Goal: Information Seeking & Learning: Learn about a topic

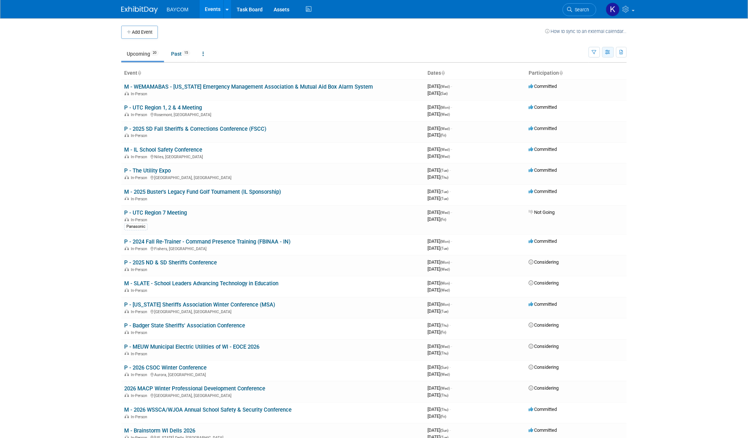
click at [606, 54] on icon "button" at bounding box center [608, 52] width 5 height 5
click at [595, 54] on icon "button" at bounding box center [594, 52] width 5 height 5
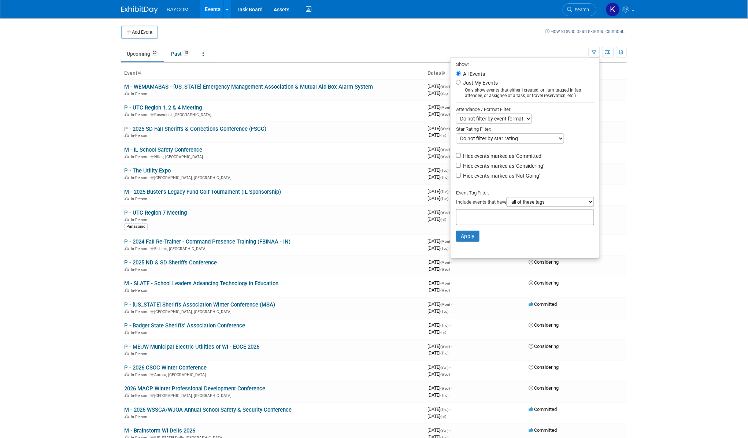
click at [514, 121] on select "Do not filter by event format Only show In-Person events Only show Virtual even…" at bounding box center [494, 119] width 76 height 10
click at [528, 139] on select "Do not filter by star rating Only show events with no ratings (0 stars) Only sh…" at bounding box center [510, 138] width 108 height 10
click at [456, 134] on select "Do not filter by star rating Only show events with no ratings (0 stars) Only sh…" at bounding box center [510, 138] width 108 height 10
click at [566, 129] on div "Star Rating Filter:" at bounding box center [525, 129] width 138 height 10
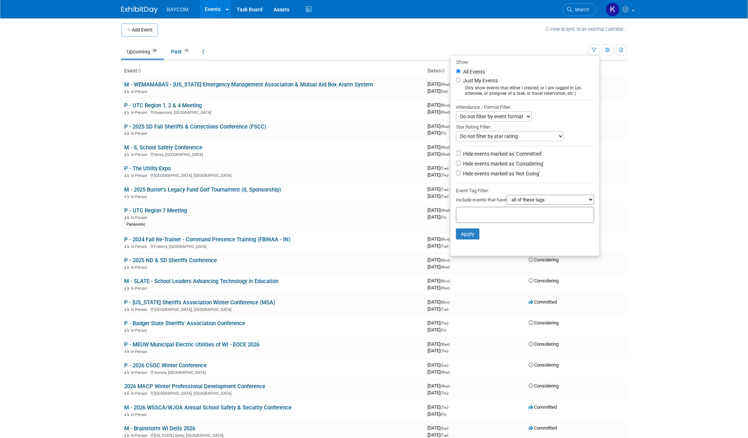
scroll to position [2, 0]
click at [547, 202] on select "all of these tags any one of these tags only and exactly these specific tags" at bounding box center [551, 200] width 88 height 10
click at [539, 215] on div at bounding box center [525, 215] width 138 height 16
click at [542, 200] on select "all of these tags any one of these tags only and exactly these specific tags" at bounding box center [551, 200] width 88 height 10
click at [637, 84] on body "BAYCOM Events Add Event Bulk Upload Events Shareable Event Boards Recently View…" at bounding box center [374, 217] width 748 height 438
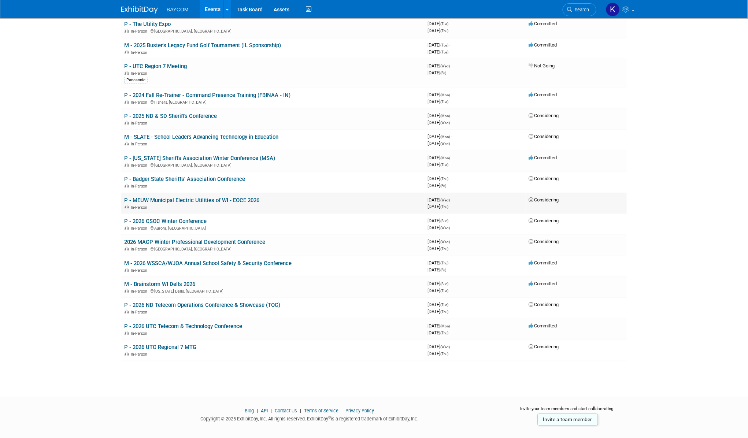
scroll to position [145, 0]
click at [215, 198] on link "P - MEUW Municipal Electric Utilities of WI - EOCE 2026" at bounding box center [191, 201] width 135 height 7
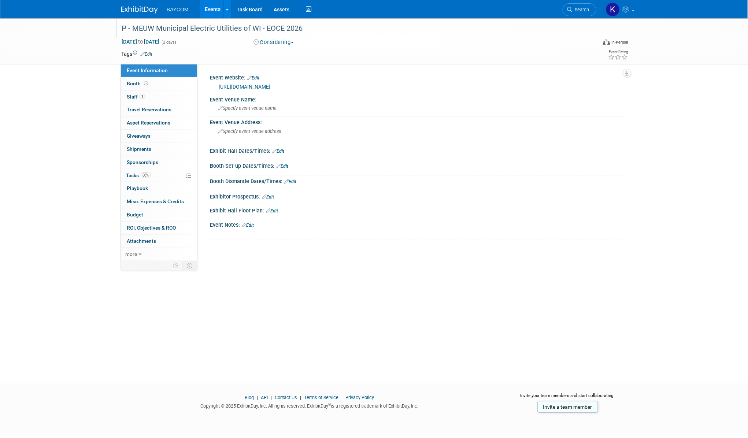
drag, startPoint x: 133, startPoint y: 27, endPoint x: 313, endPoint y: 30, distance: 180.6
click at [313, 30] on div "P - MEUW Municipal Electric Utilities of WI - EOCE 2026" at bounding box center [352, 28] width 466 height 13
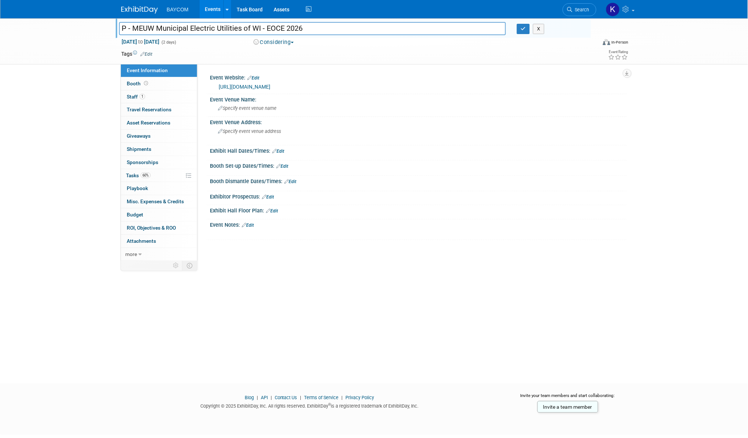
click at [313, 30] on input "P - MEUW Municipal Electric Utilities of WI - EOCE 2026" at bounding box center [312, 28] width 387 height 13
click at [252, 86] on link "https://www.meuw.org/expo26" at bounding box center [245, 87] width 52 height 6
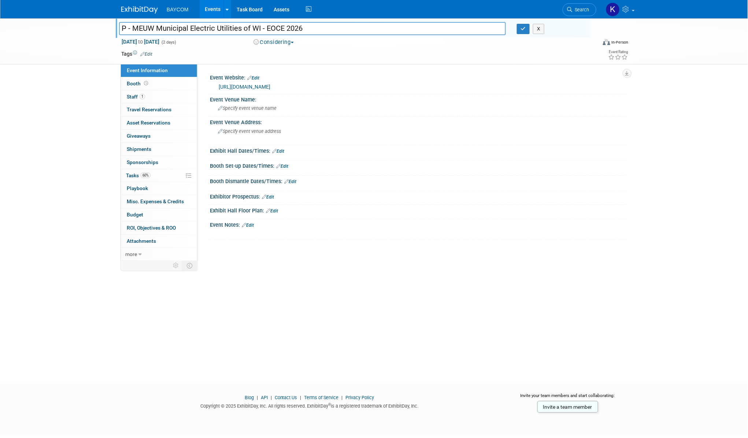
click at [219, 11] on link "Events" at bounding box center [213, 9] width 27 height 18
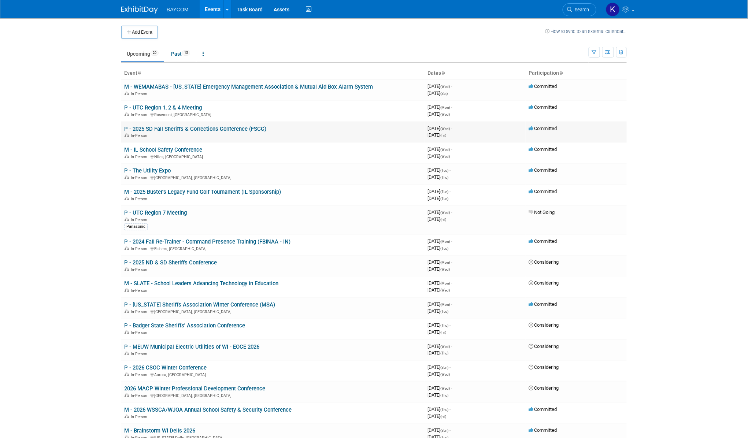
scroll to position [152, 0]
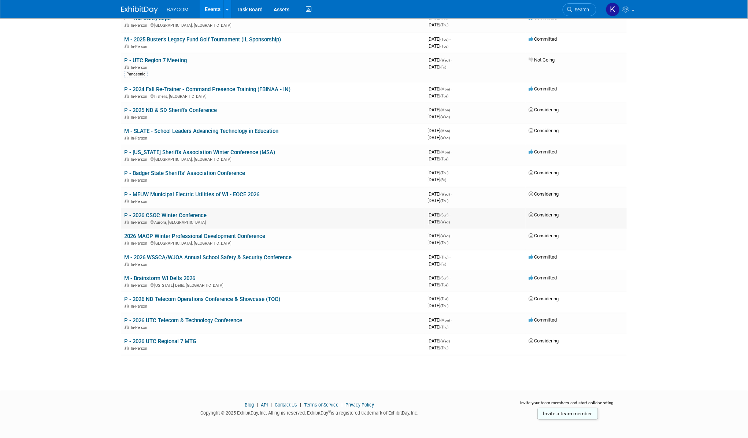
click at [198, 215] on link "P - 2026 CSOC Winter Conference" at bounding box center [165, 215] width 82 height 7
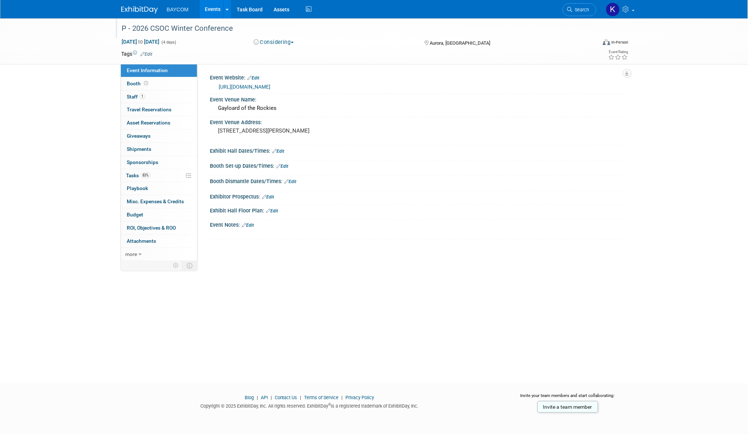
drag, startPoint x: 132, startPoint y: 29, endPoint x: 241, endPoint y: 28, distance: 109.5
click at [241, 28] on div "P - 2026 CSOC Winter Conference" at bounding box center [352, 28] width 466 height 13
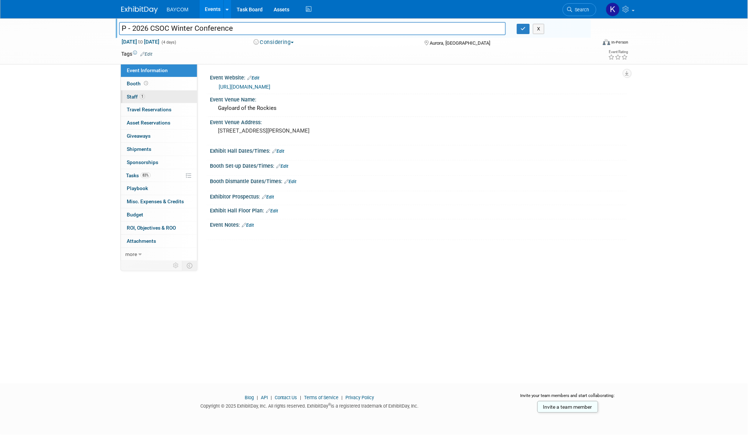
click at [149, 99] on link "1 Staff 1" at bounding box center [159, 96] width 76 height 13
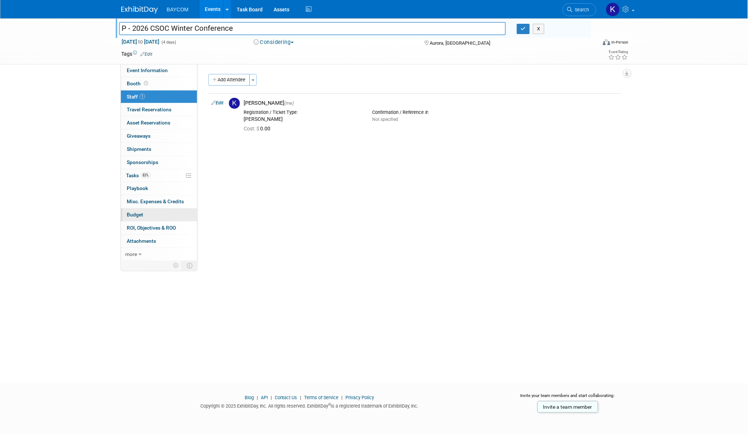
click at [149, 217] on link "Budget" at bounding box center [159, 214] width 76 height 13
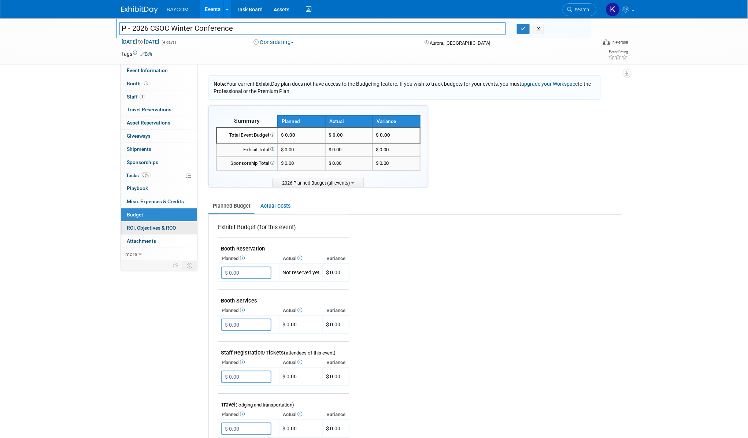
click at [148, 226] on link "0 ROI, Objectives & ROO 0" at bounding box center [159, 228] width 76 height 13
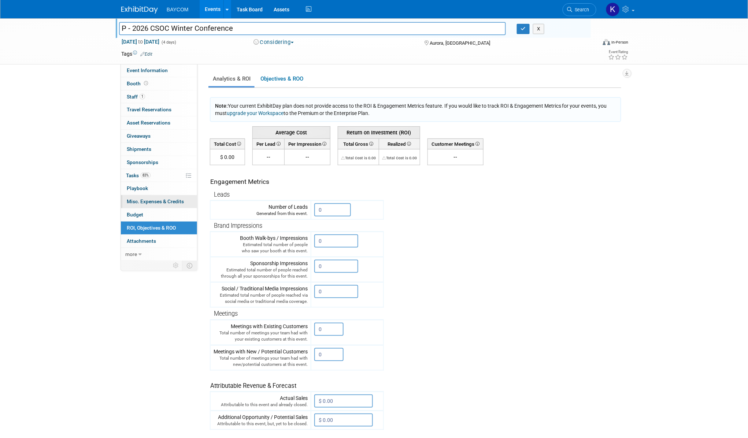
click at [145, 201] on span "Misc. Expenses & Credits 0" at bounding box center [155, 202] width 57 height 6
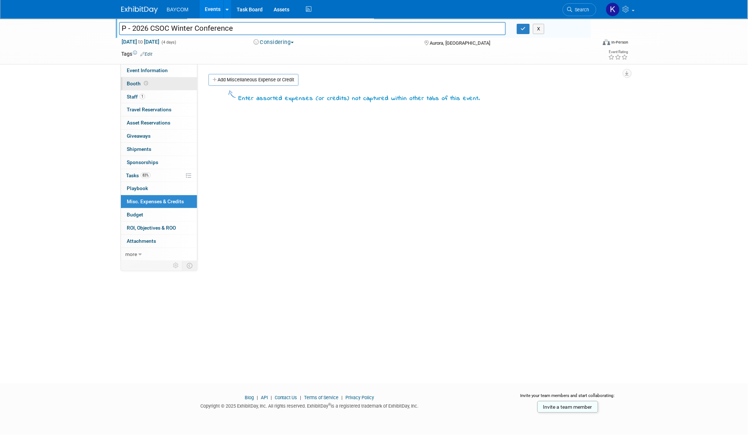
click at [151, 84] on link "Booth" at bounding box center [159, 83] width 76 height 13
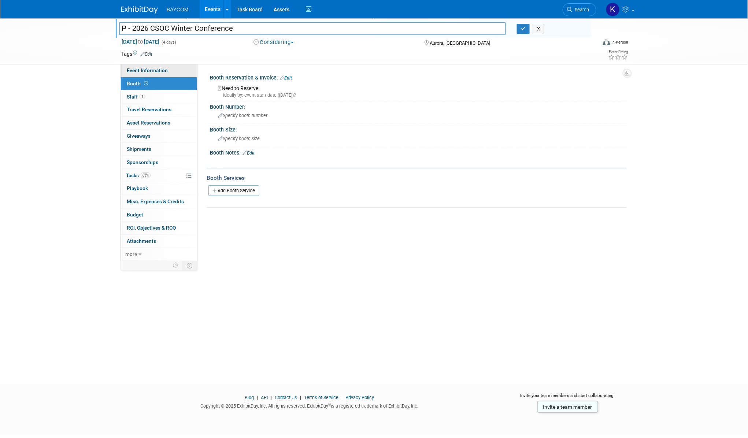
click at [152, 73] on span "Event Information" at bounding box center [147, 70] width 41 height 6
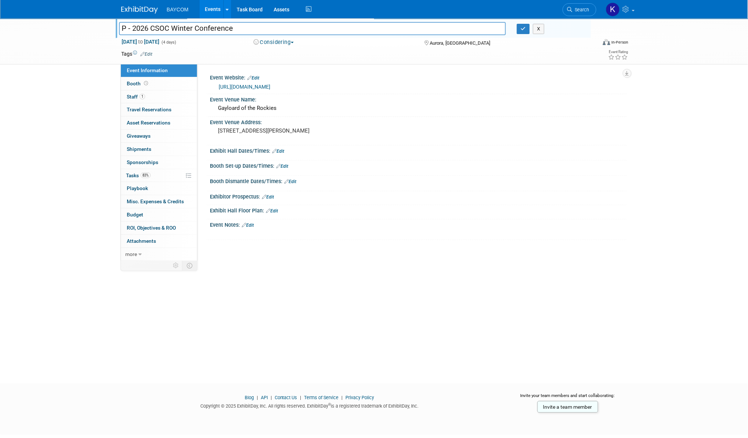
click at [249, 86] on link "https://www.coloradosheriffs.org/2026SpecialWinterConferenceVendorsAnnouncement" at bounding box center [245, 87] width 52 height 6
click at [210, 7] on link "Events" at bounding box center [213, 9] width 27 height 18
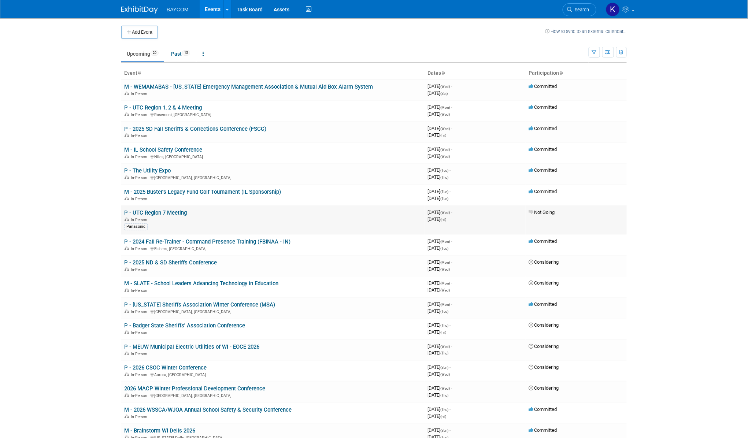
scroll to position [152, 0]
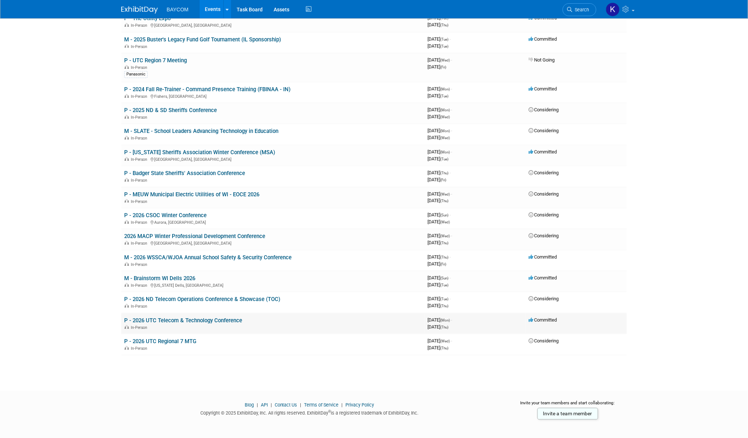
click at [175, 317] on link "P - 2026 UTC Telecom & Technology Conference" at bounding box center [183, 320] width 118 height 7
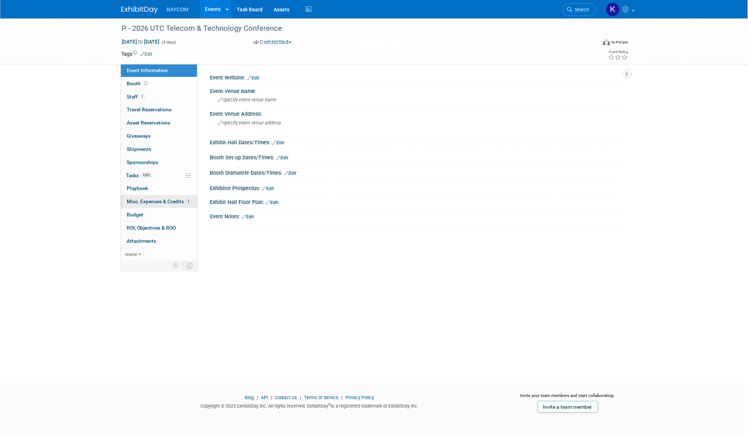
click at [144, 202] on span "Misc. Expenses & Credits 1" at bounding box center [159, 202] width 64 height 6
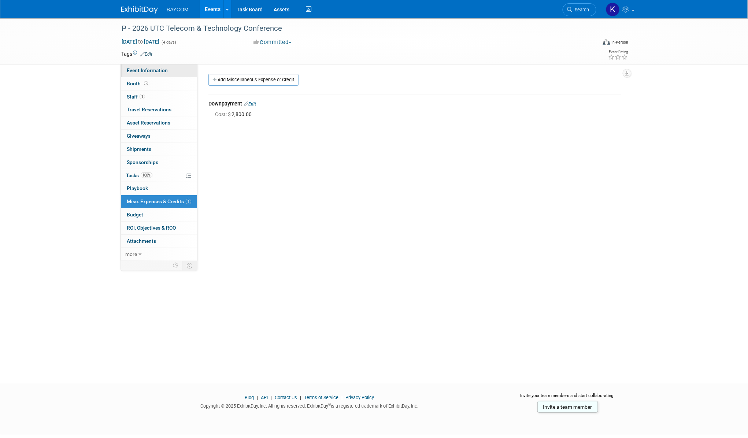
click at [153, 68] on span "Event Information" at bounding box center [147, 70] width 41 height 6
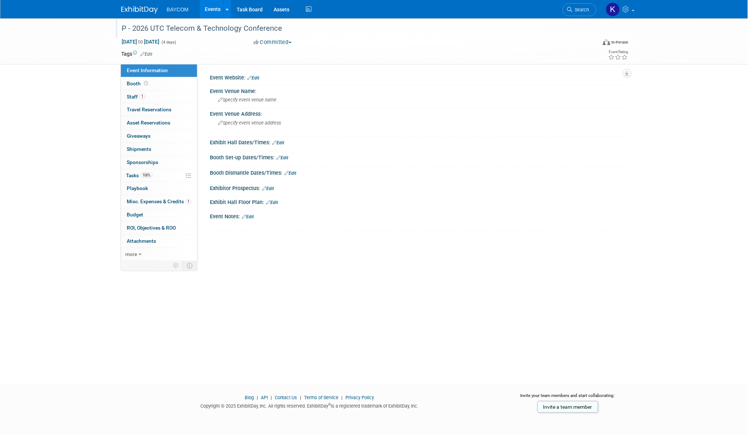
click at [138, 25] on div "P - 2026 UTC Telecom & Technology Conference" at bounding box center [352, 28] width 466 height 13
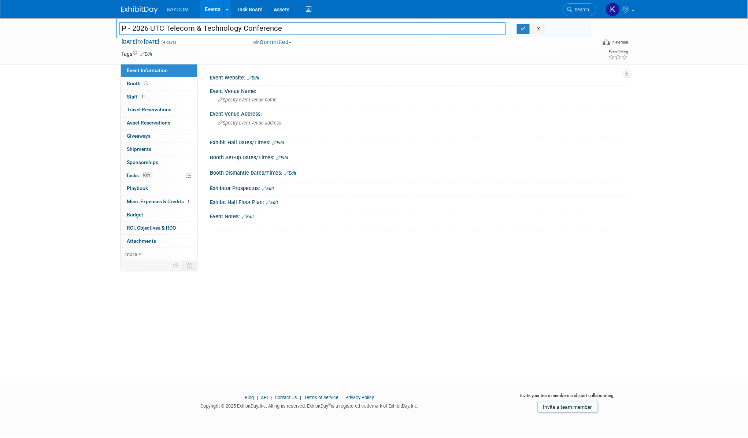
drag, startPoint x: 134, startPoint y: 25, endPoint x: 306, endPoint y: 27, distance: 172.2
click at [306, 27] on input "P - 2026 UTC Telecom & Technology Conference" at bounding box center [312, 28] width 387 height 13
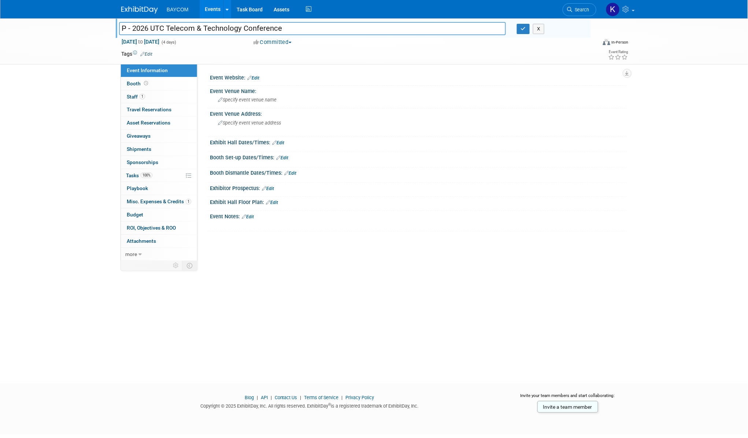
click at [258, 25] on input "P - 2026 UTC Telecom & Technology Conference" at bounding box center [312, 28] width 387 height 13
drag, startPoint x: 281, startPoint y: 25, endPoint x: 133, endPoint y: 27, distance: 147.6
click at [133, 27] on input "P - 2026 UTC Telecom & Technology Conference" at bounding box center [312, 28] width 387 height 13
click at [214, 10] on link "Events" at bounding box center [213, 9] width 27 height 18
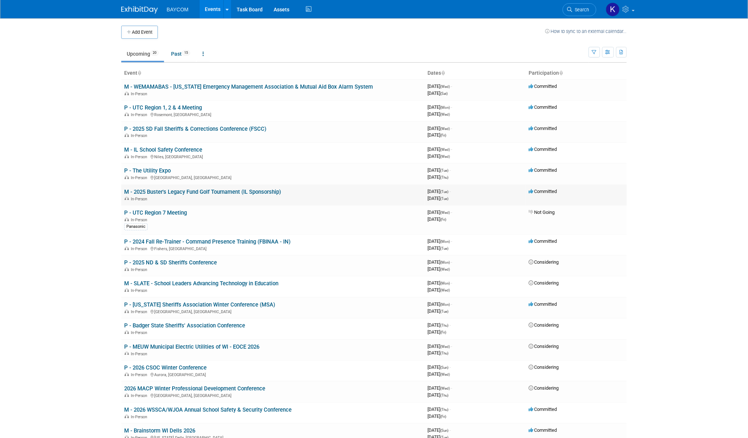
scroll to position [152, 0]
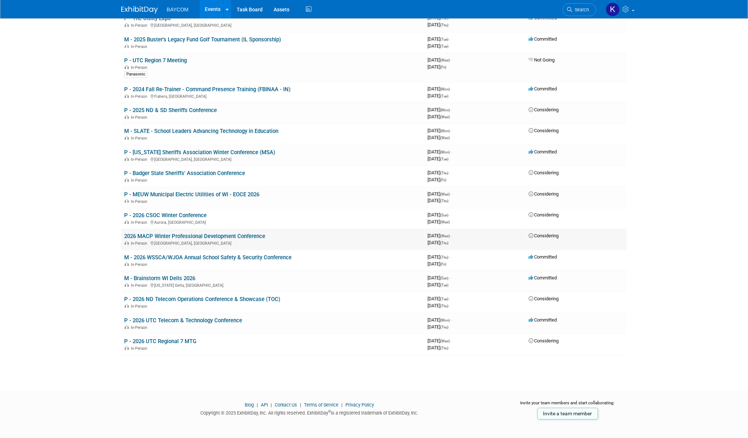
click at [231, 233] on link "2026 MACP Winter Professional Development Conference" at bounding box center [194, 236] width 141 height 7
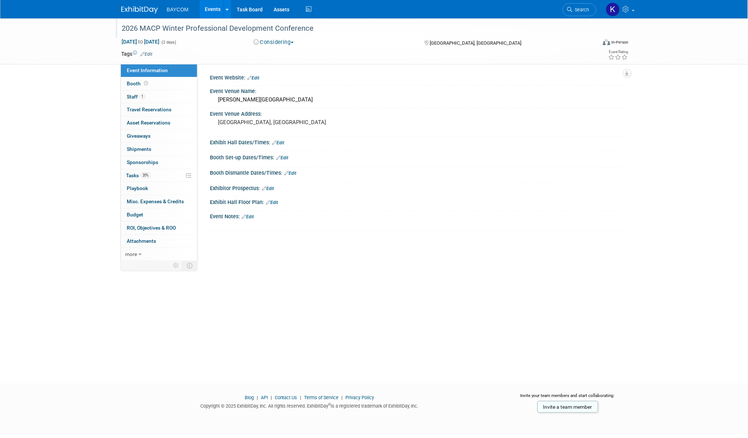
click at [127, 28] on div "2026 MACP Winter Professional Development Conference" at bounding box center [352, 28] width 466 height 13
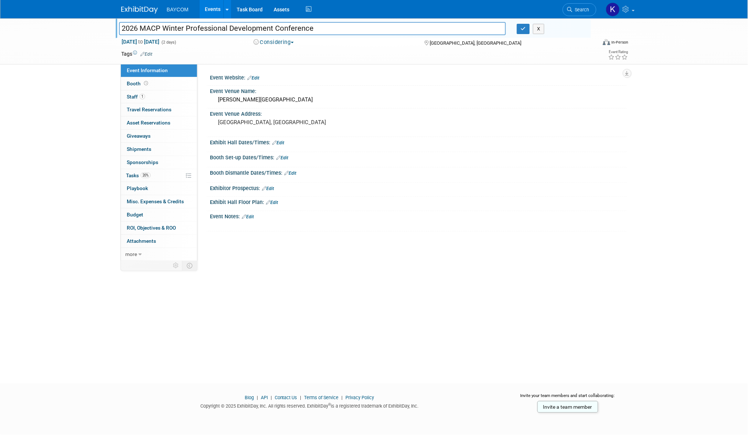
click at [121, 27] on input "2026 MACP Winter Professional Development Conference" at bounding box center [312, 28] width 387 height 13
drag, startPoint x: 326, startPoint y: 27, endPoint x: 133, endPoint y: 28, distance: 193.8
click at [133, 28] on input "P - 2026 MACP Winter Professional Development Conference" at bounding box center [312, 28] width 387 height 13
type input "P - 2026 MACP Winter Professional Development Conference"
click at [404, 194] on div at bounding box center [418, 192] width 417 height 3
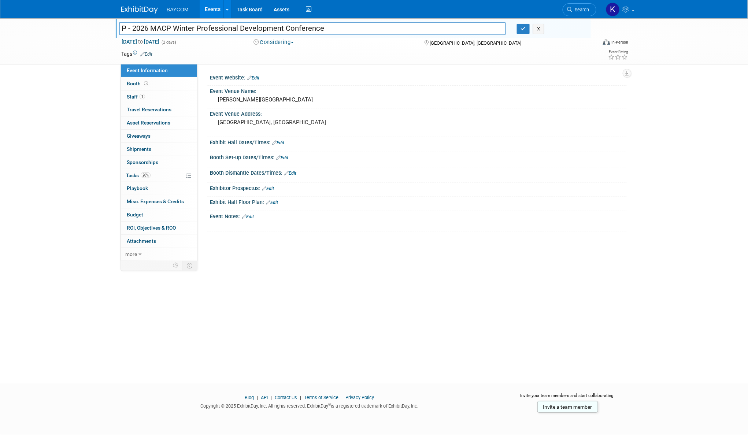
drag, startPoint x: 332, startPoint y: 30, endPoint x: 131, endPoint y: 28, distance: 200.4
click at [131, 28] on input "P - 2026 MACP Winter Professional Development Conference" at bounding box center [312, 28] width 387 height 13
click at [296, 190] on div "Exhibitor Prospectus: Edit" at bounding box center [418, 188] width 417 height 10
click at [211, 10] on link "Events" at bounding box center [213, 9] width 27 height 18
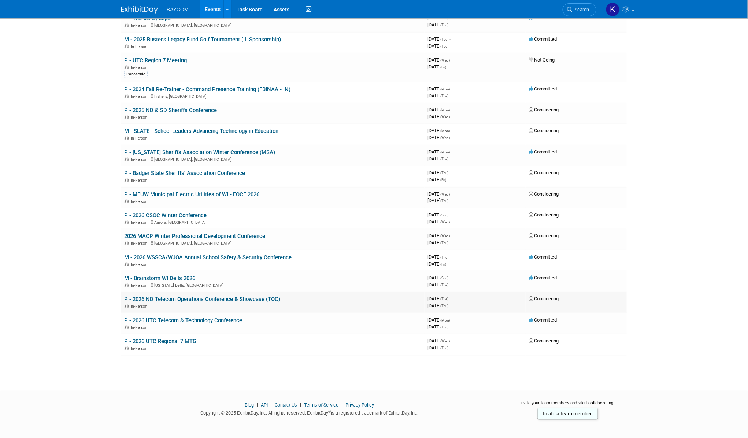
click at [177, 296] on link "P - 2026 ND Telecom Operations Conference & Showcase (TOC)" at bounding box center [202, 299] width 156 height 7
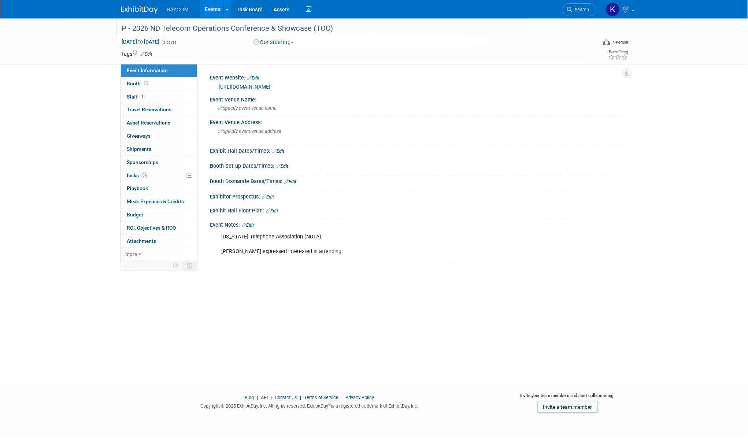
click at [147, 29] on div "P - 2026 ND Telecom Operations Conference & Showcase (TOC)" at bounding box center [352, 28] width 466 height 13
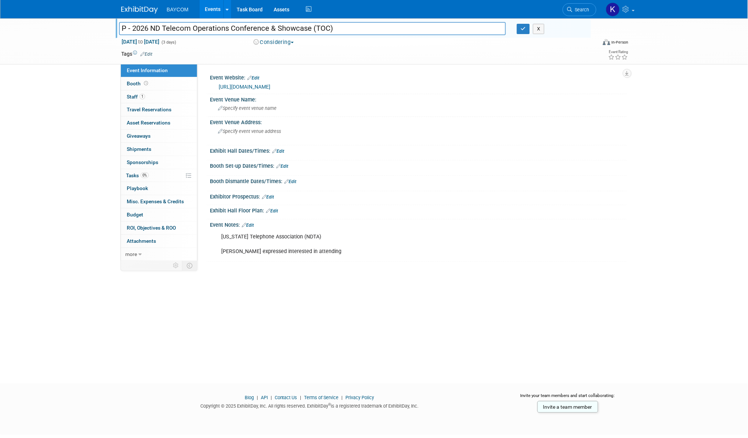
drag, startPoint x: 131, startPoint y: 26, endPoint x: 326, endPoint y: 24, distance: 194.5
click at [326, 24] on input "P - 2026 ND Telecom Operations Conference & Showcase (TOC)" at bounding box center [312, 28] width 387 height 13
drag, startPoint x: 132, startPoint y: 25, endPoint x: 309, endPoint y: 31, distance: 177.0
click at [309, 31] on input "P - 2026 ND Telecom Operations Conference & Showcase (TOC)" at bounding box center [312, 28] width 387 height 13
click at [250, 85] on link "[URL][DOMAIN_NAME]" at bounding box center [245, 87] width 52 height 6
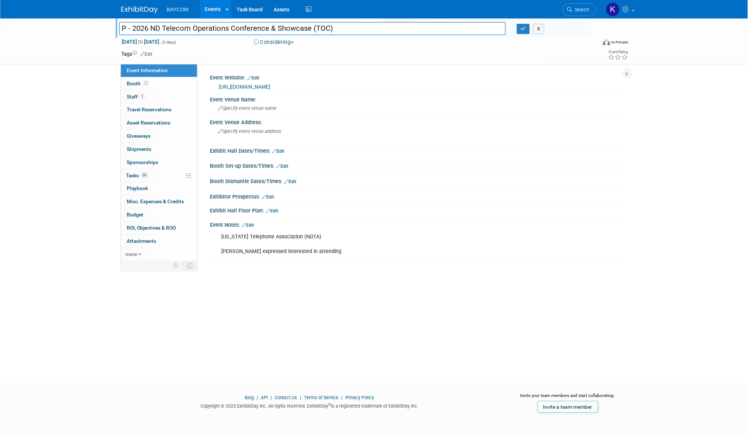
click at [210, 4] on link "Events" at bounding box center [213, 9] width 27 height 18
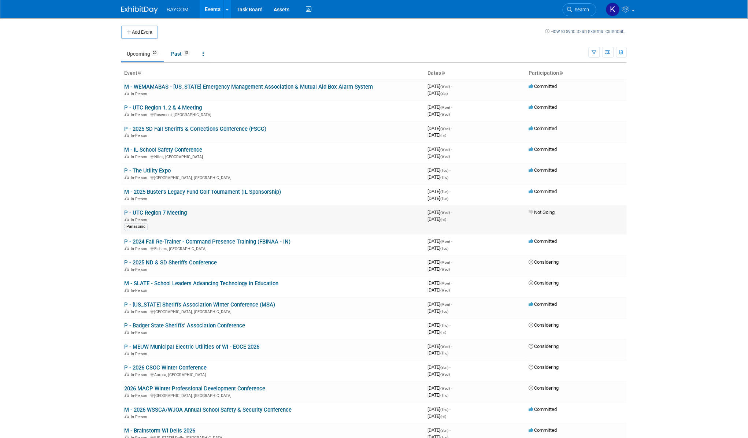
scroll to position [152, 0]
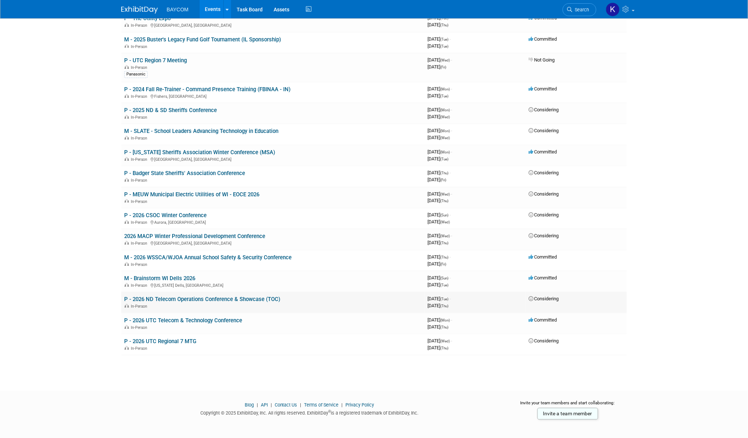
click at [175, 296] on link "P - 2026 ND Telecom Operations Conference & Showcase (TOC)" at bounding box center [202, 299] width 156 height 7
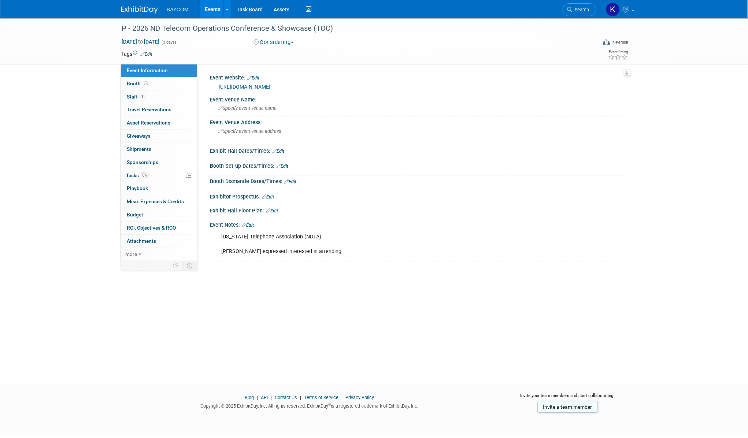
click at [214, 6] on link "Events" at bounding box center [213, 9] width 27 height 18
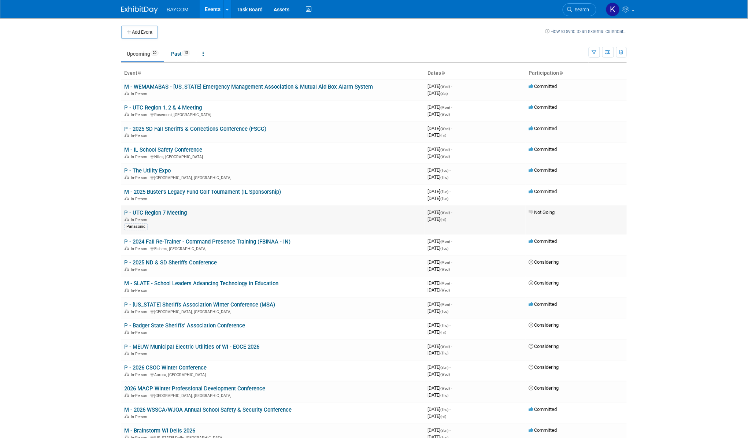
scroll to position [152, 0]
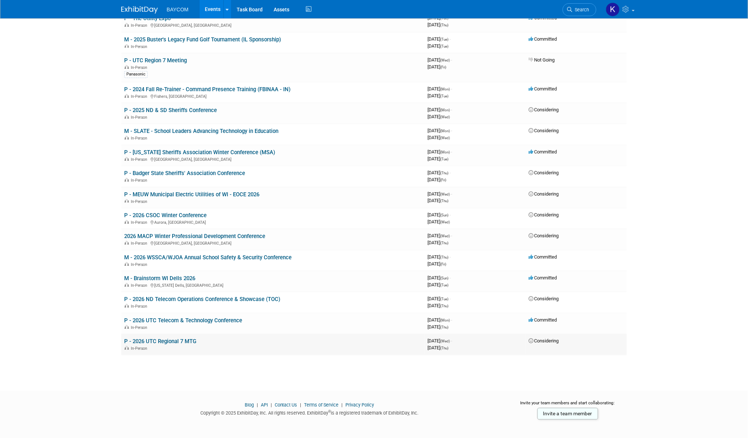
click at [180, 338] on link "P - 2026 UTC Regional 7 MTG" at bounding box center [160, 341] width 72 height 7
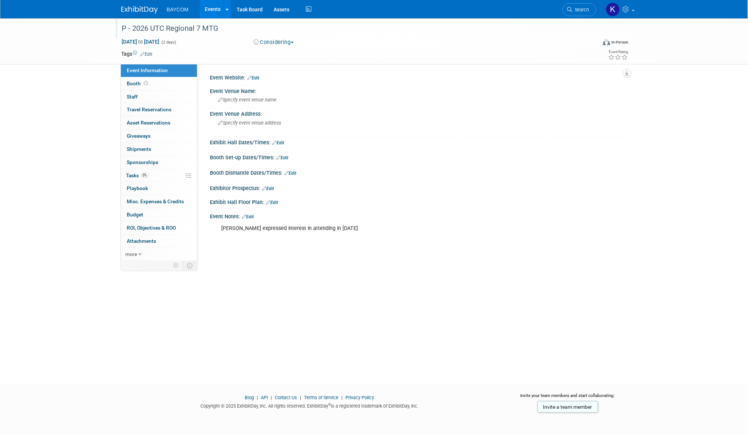
drag, startPoint x: 133, startPoint y: 26, endPoint x: 222, endPoint y: 26, distance: 89.8
click at [222, 26] on div "P - 2026 UTC Regional 7 MTG" at bounding box center [352, 28] width 466 height 13
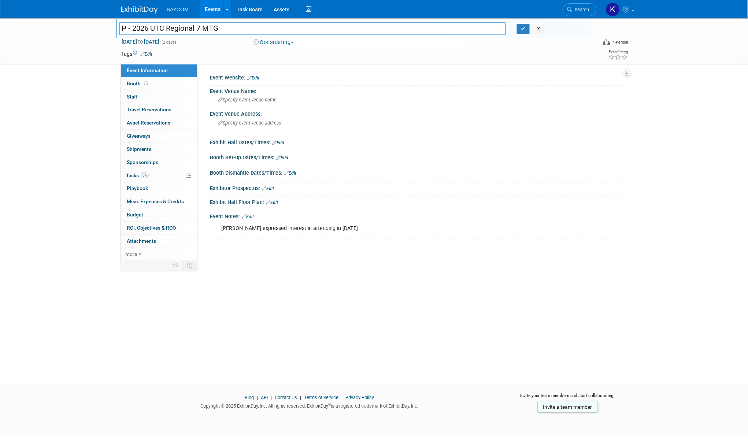
drag, startPoint x: 222, startPoint y: 26, endPoint x: 133, endPoint y: 25, distance: 89.4
click at [133, 25] on input "P - 2026 UTC Regional 7 MTG" at bounding box center [312, 28] width 387 height 13
